Goal: Task Accomplishment & Management: Use online tool/utility

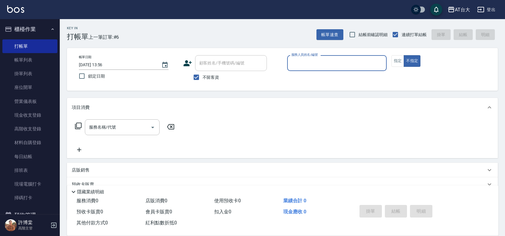
drag, startPoint x: 347, startPoint y: 65, endPoint x: 361, endPoint y: 61, distance: 14.9
click at [347, 65] on input "服務人員姓名/編號" at bounding box center [337, 63] width 94 height 10
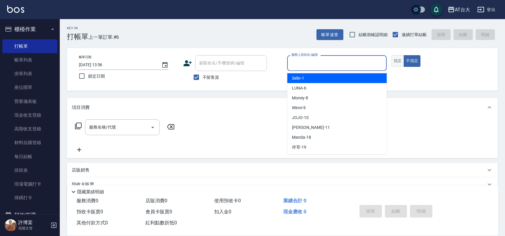
click at [392, 62] on button "指定" at bounding box center [397, 61] width 13 height 12
click at [380, 62] on input "服務人員姓名/編號" at bounding box center [337, 63] width 94 height 10
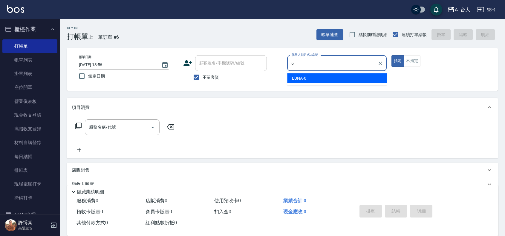
type input "LUNA-6"
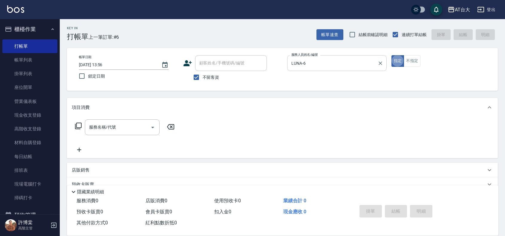
type button "true"
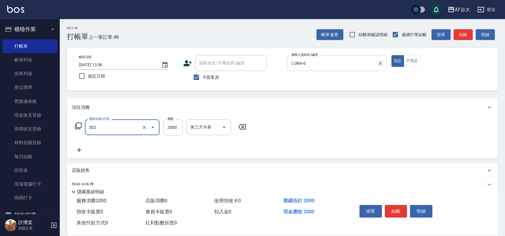
type input "染髮2000以上(502)"
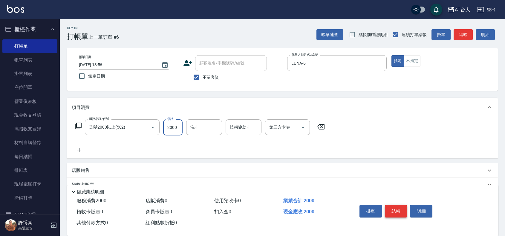
click at [402, 207] on button "結帳" at bounding box center [396, 211] width 22 height 13
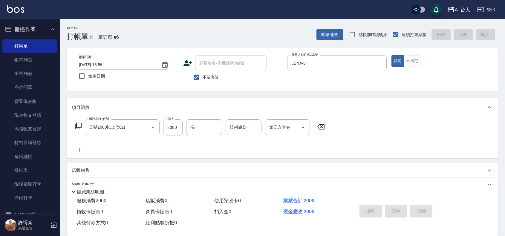
type input "[DATE] 14:36"
